Goal: Find specific page/section: Find specific page/section

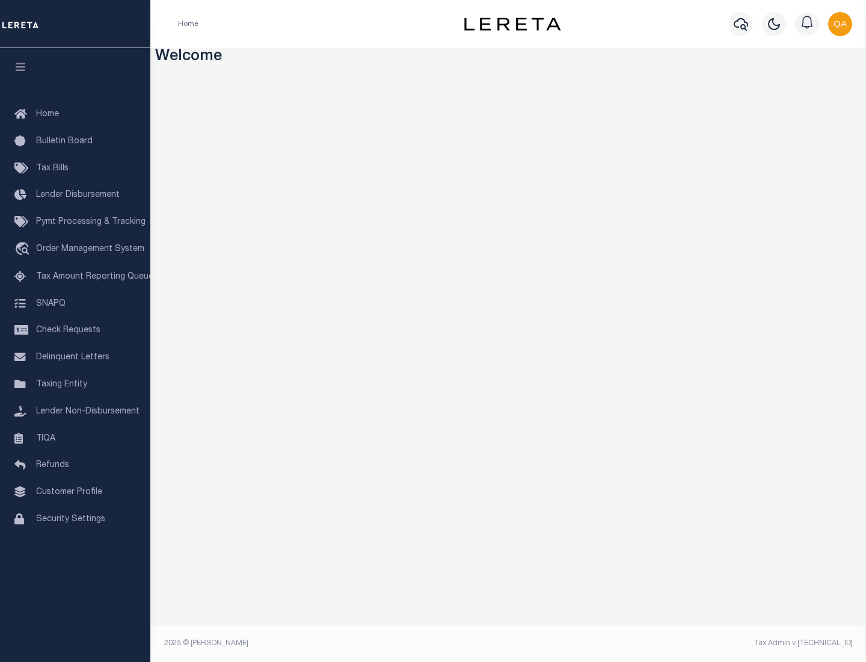
click at [75, 438] on link "TIQA" at bounding box center [75, 438] width 150 height 27
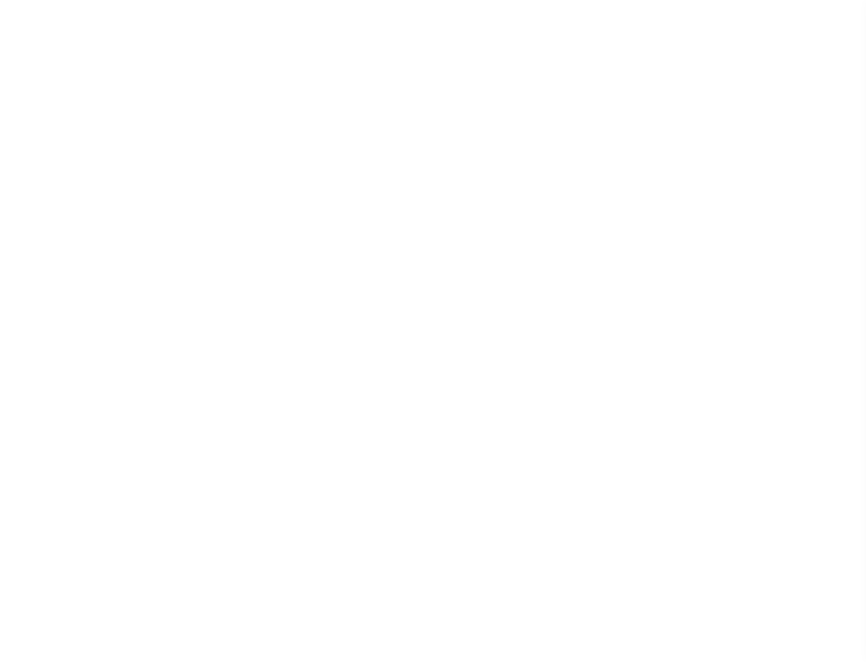
select select "200"
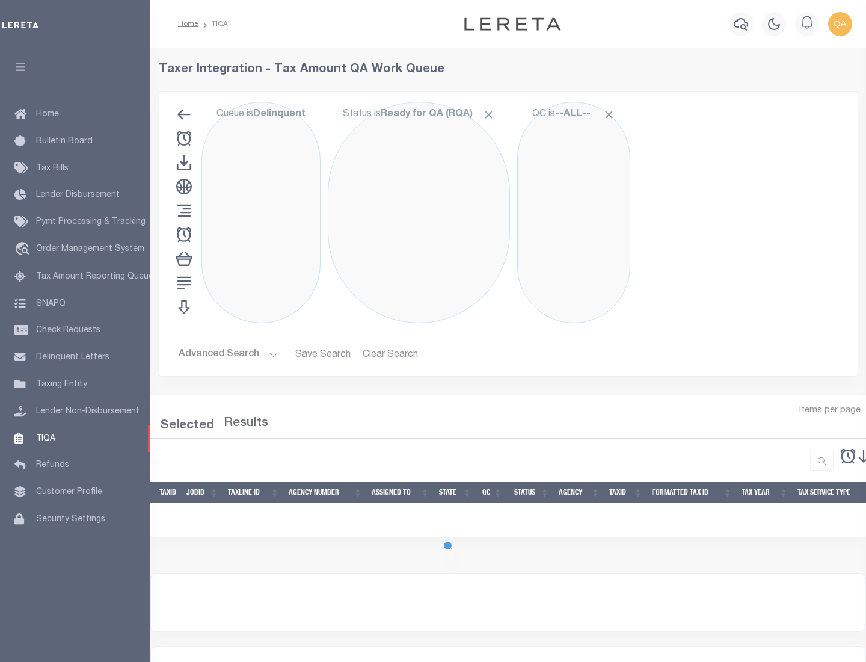
select select "200"
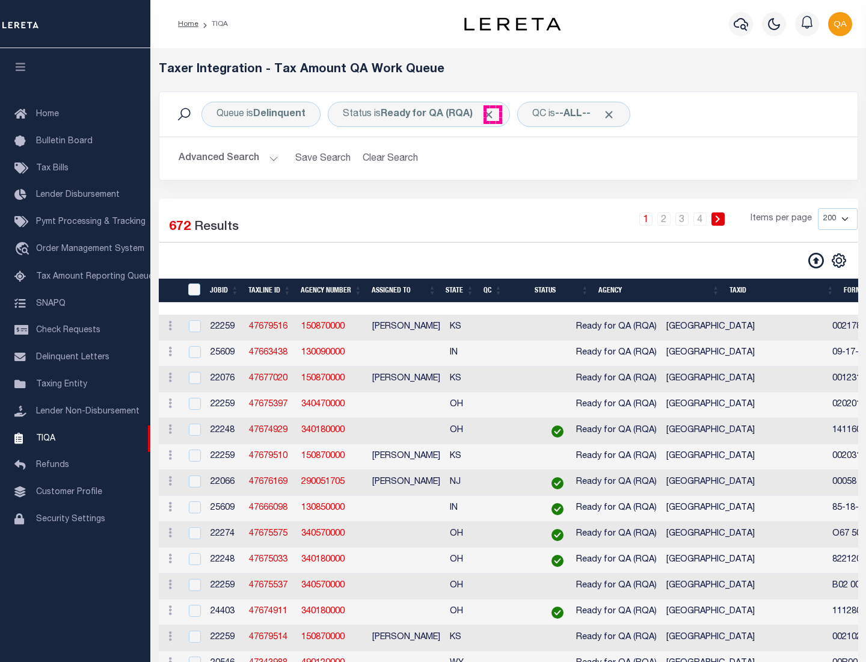
click at [493, 114] on span "Click to Remove" at bounding box center [489, 114] width 13 height 13
